Goal: Navigation & Orientation: Find specific page/section

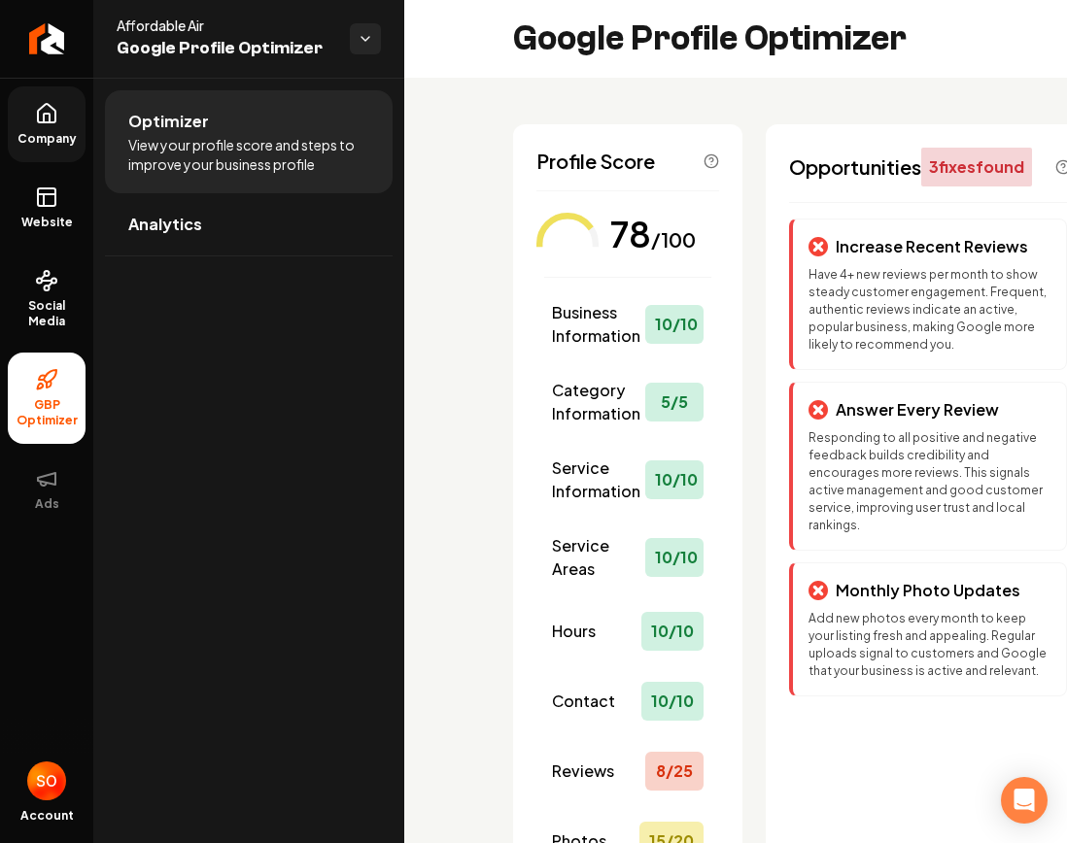
scroll to position [1, 0]
click at [37, 131] on span "Company" at bounding box center [47, 139] width 75 height 16
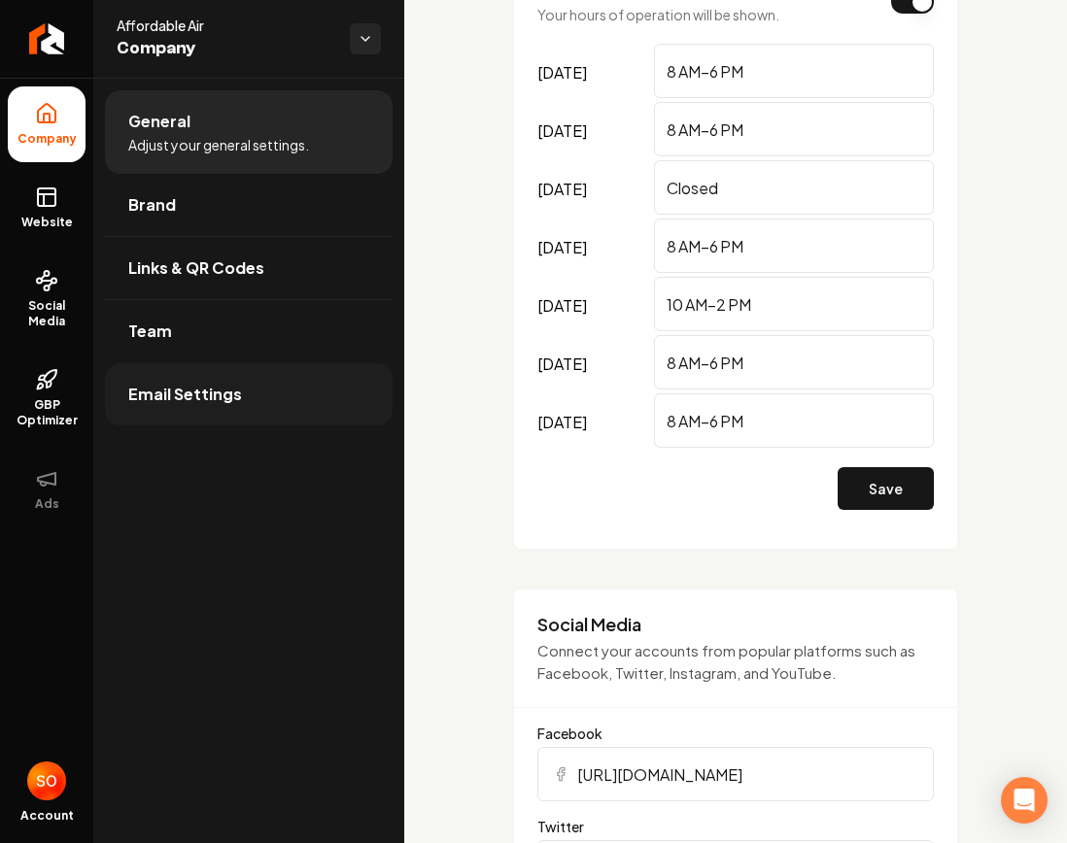
scroll to position [1301, 0]
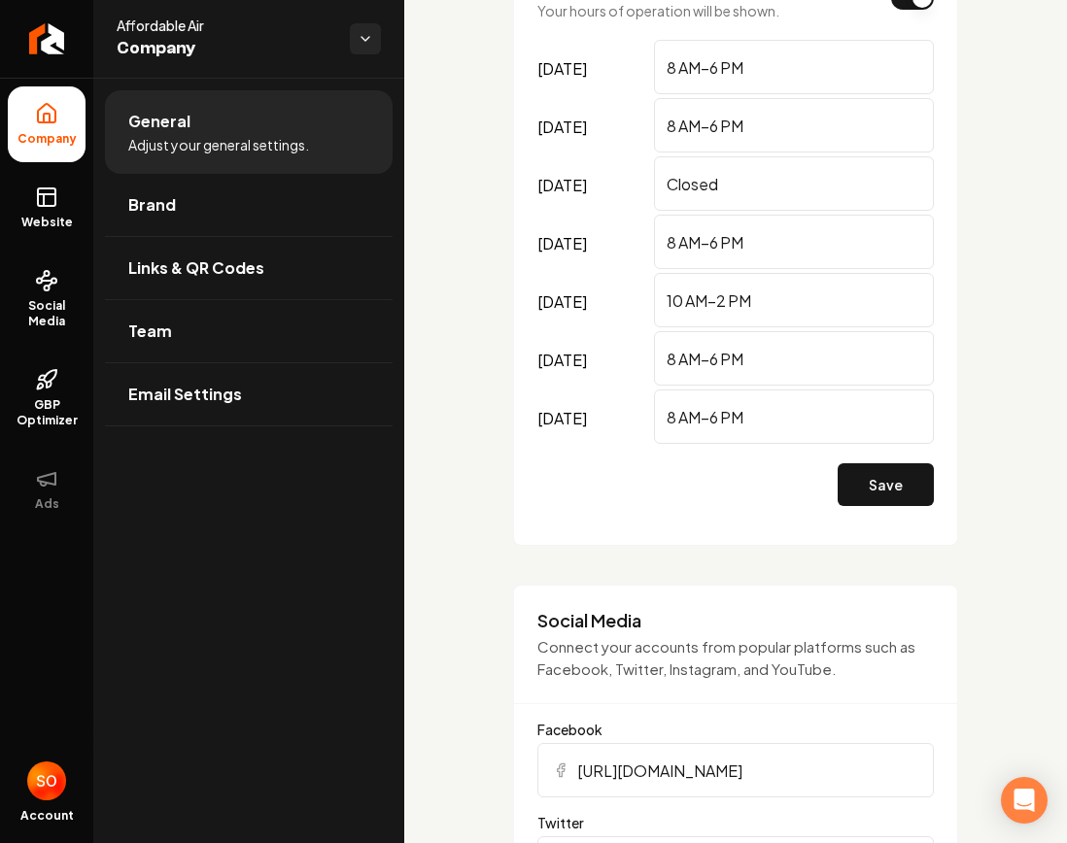
click at [53, 130] on li "Company" at bounding box center [47, 124] width 78 height 76
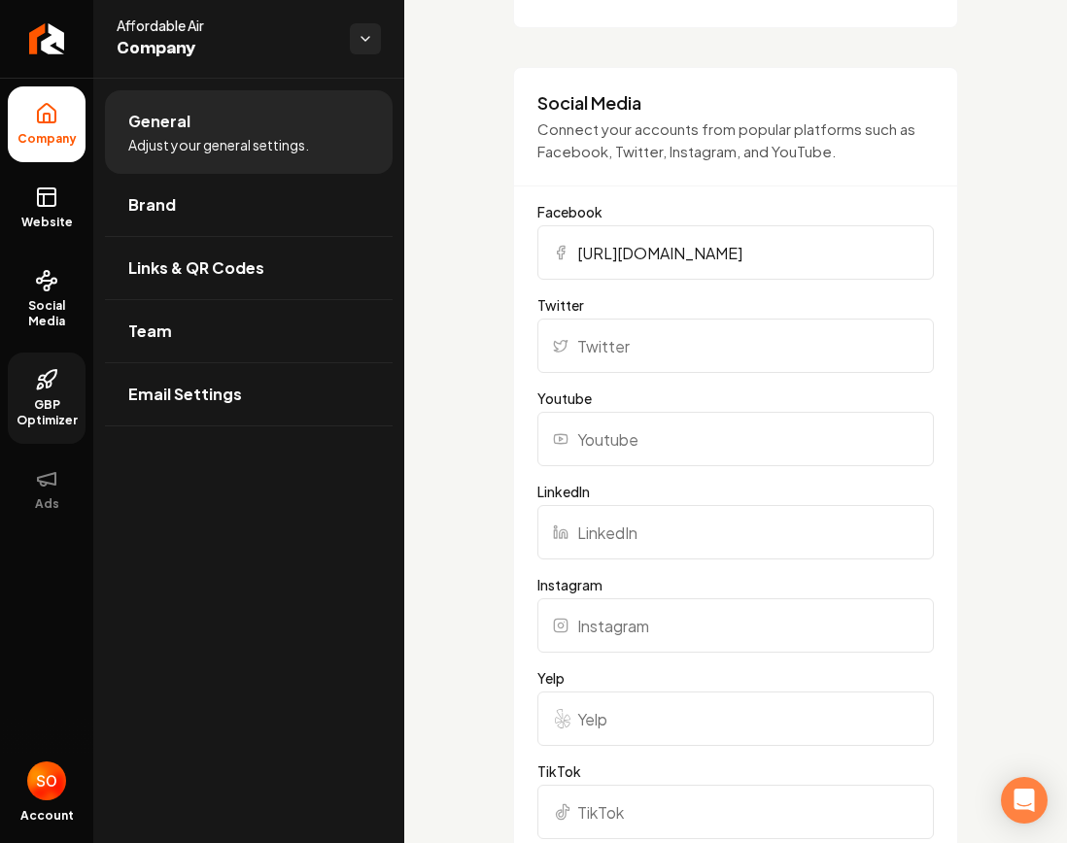
scroll to position [1, 0]
click at [48, 319] on span "Social Media" at bounding box center [47, 313] width 78 height 31
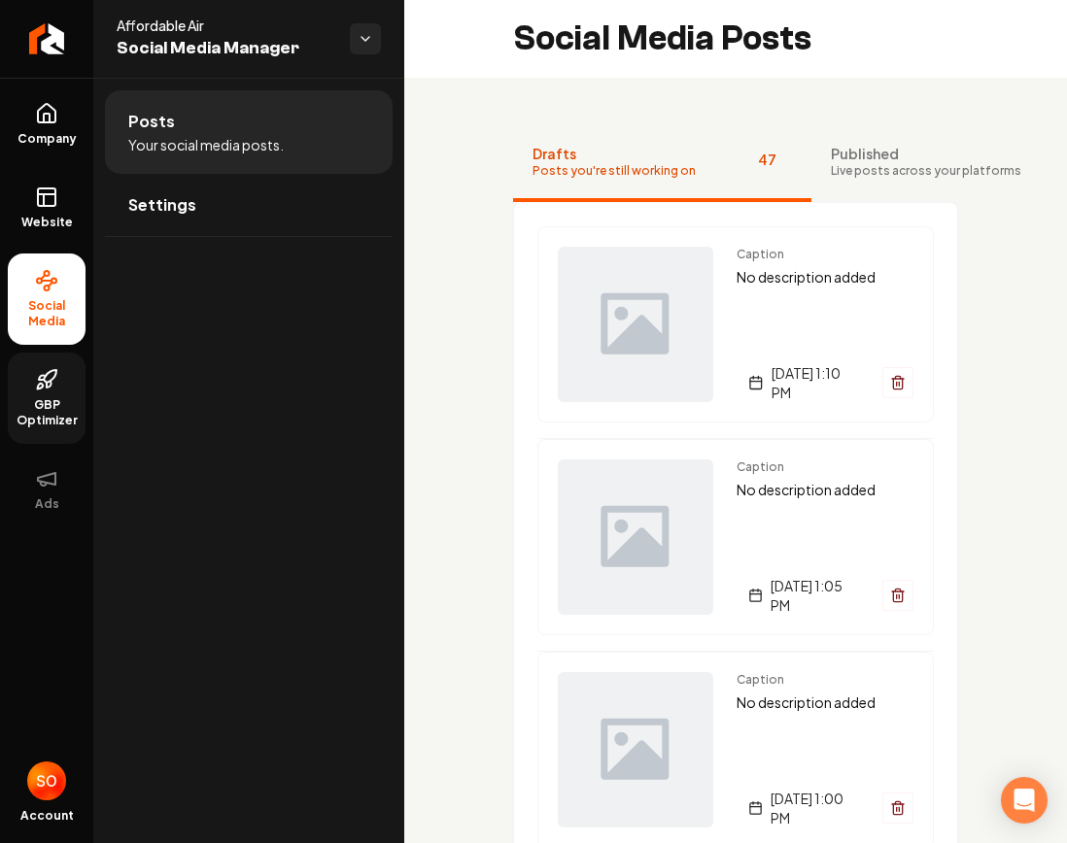
click at [50, 381] on icon at bounding box center [49, 384] width 4 height 7
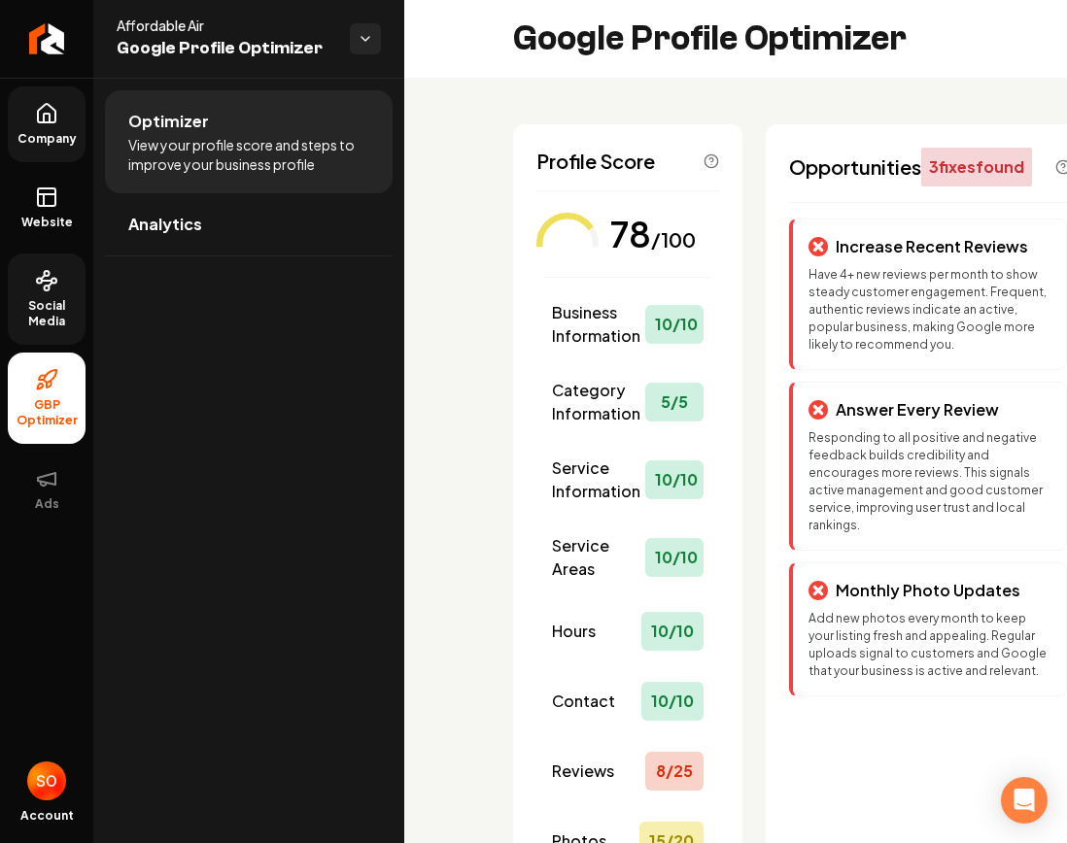
click at [54, 129] on link "Company" at bounding box center [47, 124] width 78 height 76
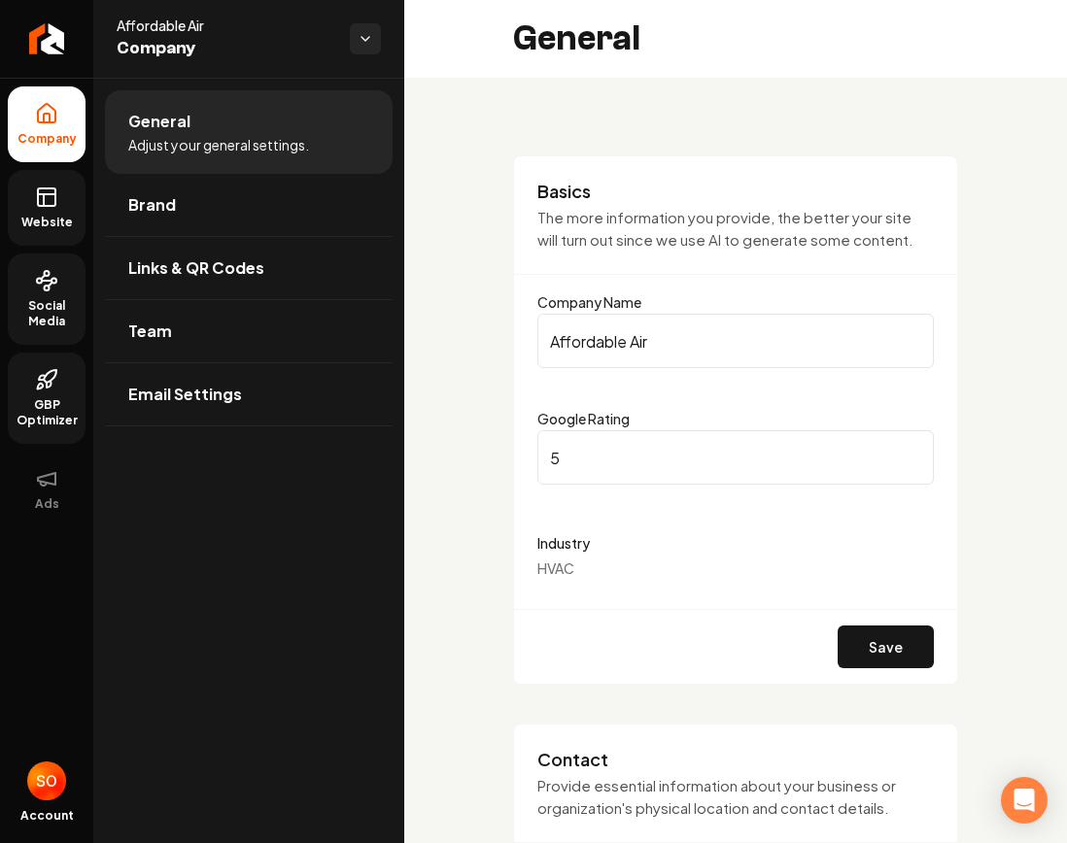
click at [52, 194] on icon at bounding box center [46, 194] width 17 height 0
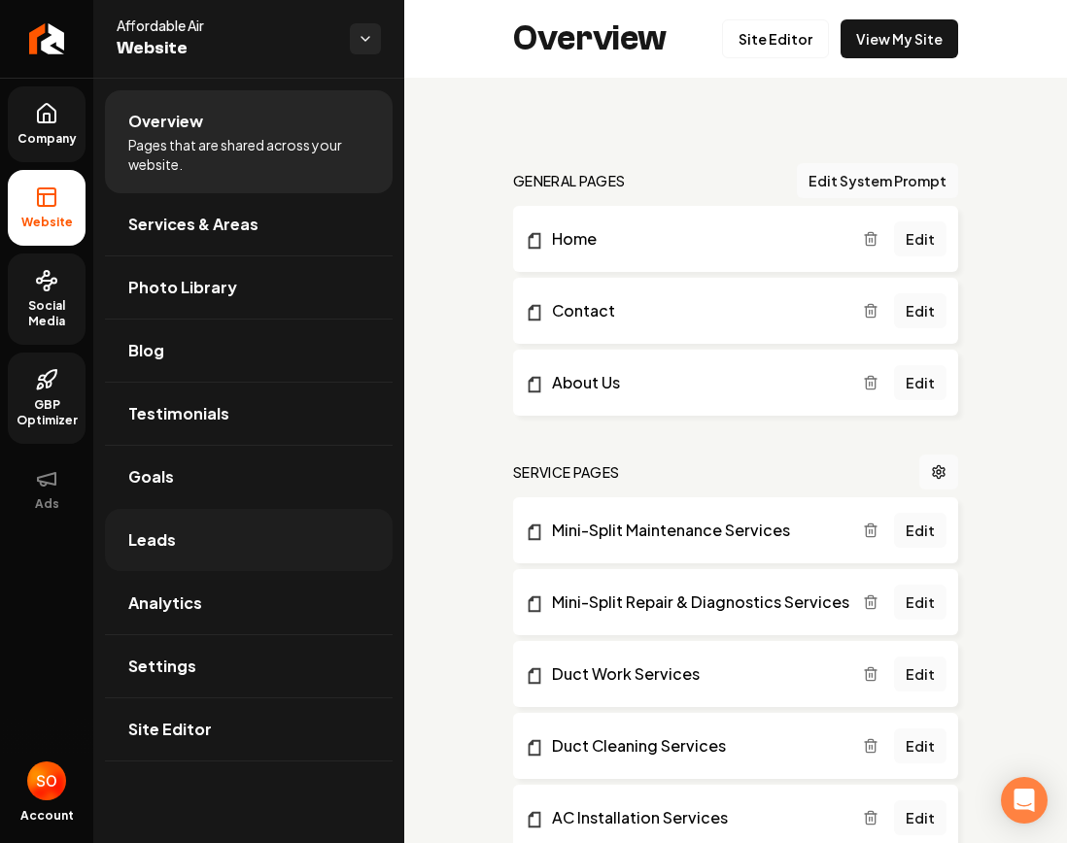
click at [258, 545] on link "Leads" at bounding box center [249, 540] width 288 height 62
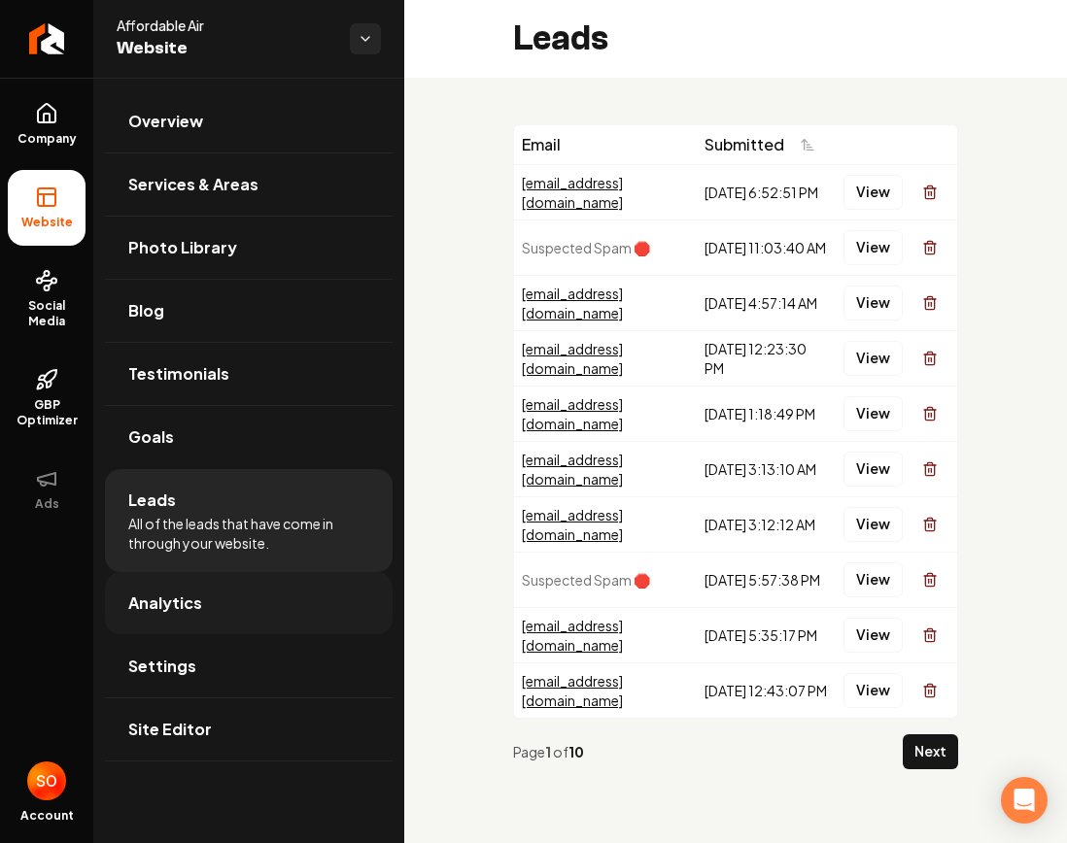
click at [253, 604] on link "Analytics" at bounding box center [249, 603] width 288 height 62
